Goal: Check status: Check status

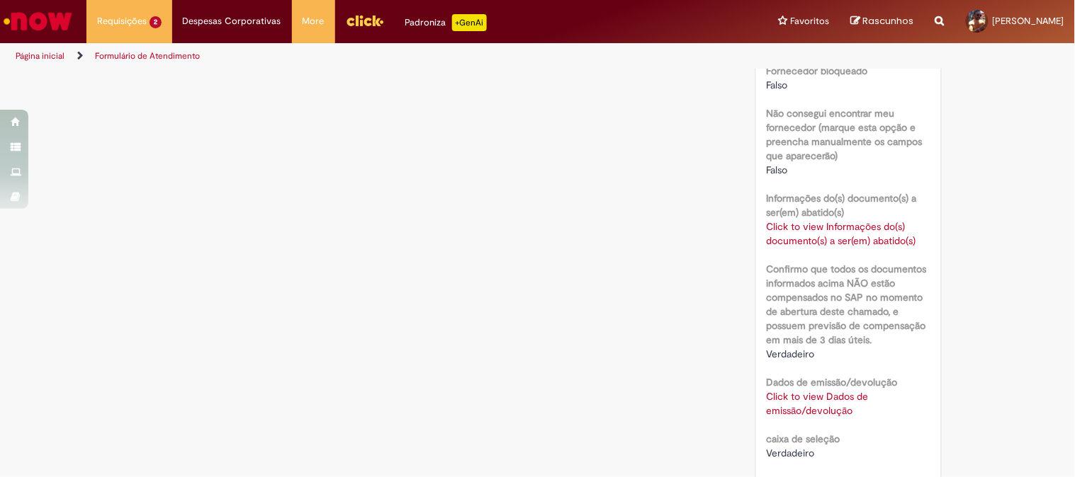
scroll to position [944, 0]
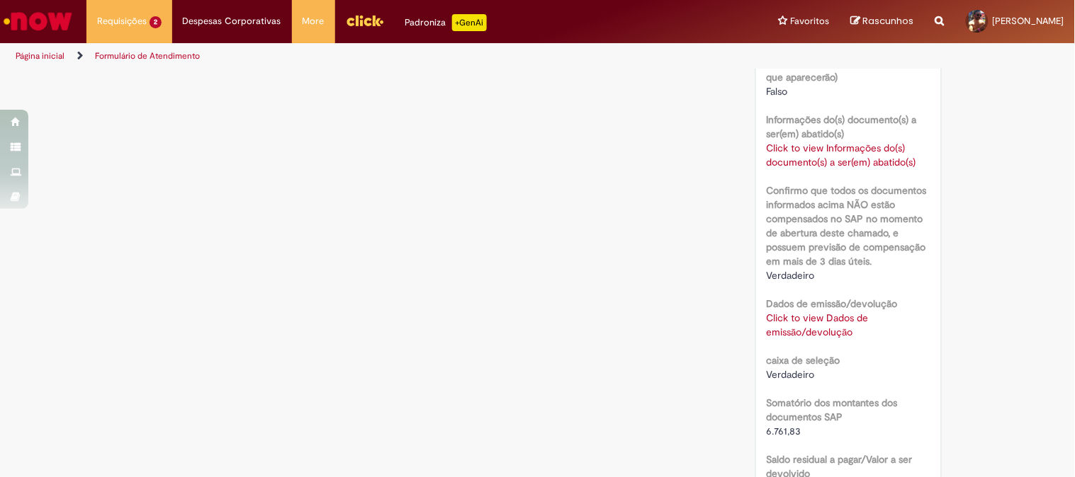
click at [798, 320] on link "Click to view Dados de emissão/devolução" at bounding box center [817, 325] width 102 height 27
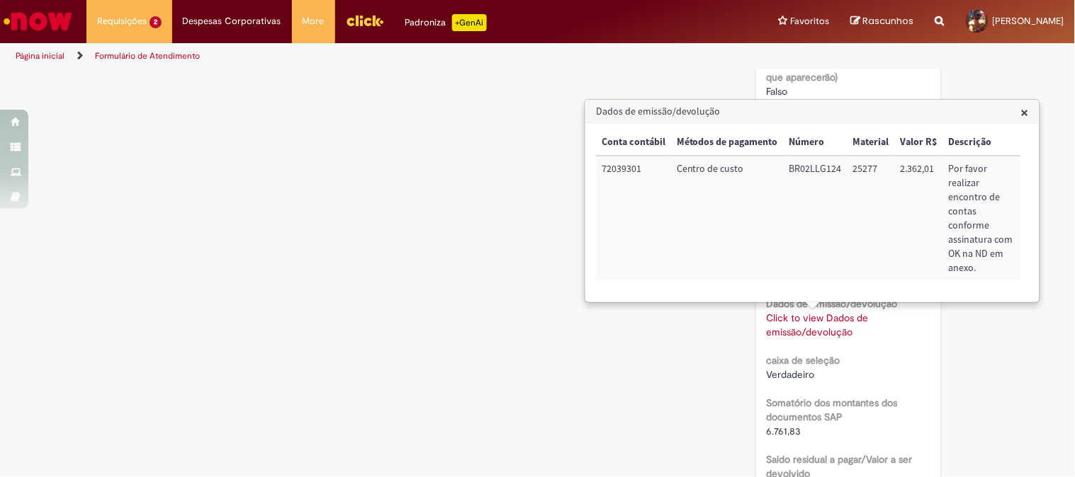
click at [1021, 110] on span "×" at bounding box center [1025, 112] width 8 height 19
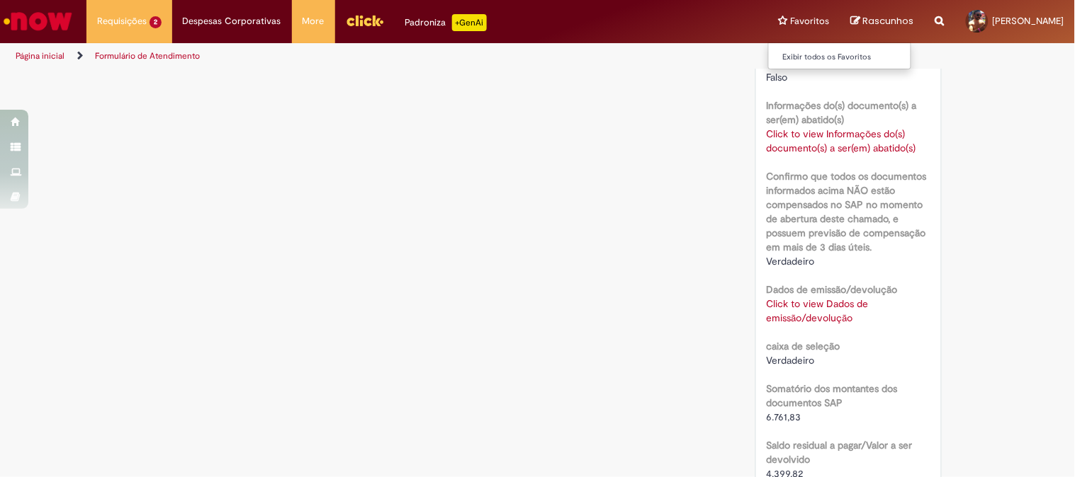
scroll to position [930, 0]
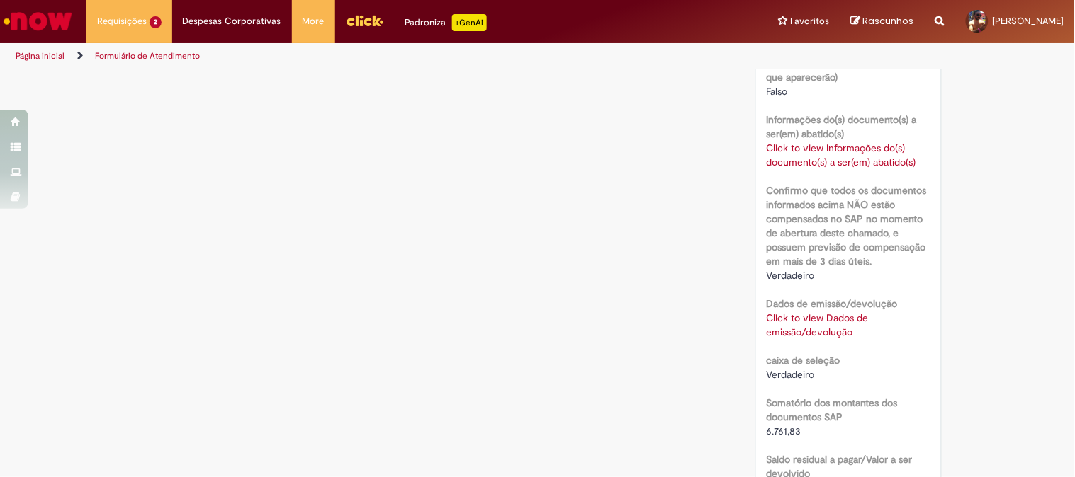
click at [803, 322] on div "Click to view Dados de emissão/devolução Click to view Dados de emissão/devoluç…" at bounding box center [848, 325] width 164 height 28
click at [816, 314] on link "Click to view Dados de emissão/devolução" at bounding box center [817, 325] width 102 height 27
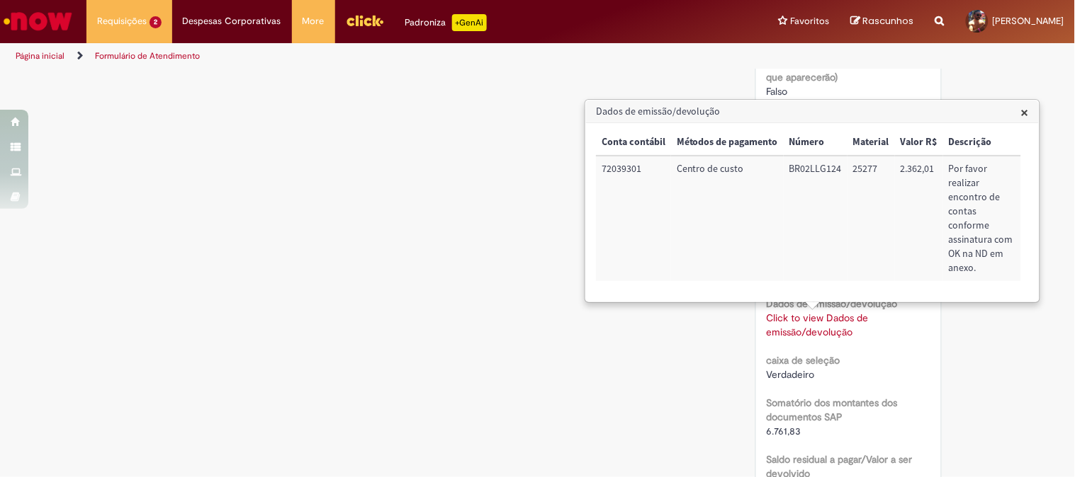
click at [816, 314] on link "Click to view Dados de emissão/devolução" at bounding box center [817, 325] width 102 height 27
